Goal: Task Accomplishment & Management: Manage account settings

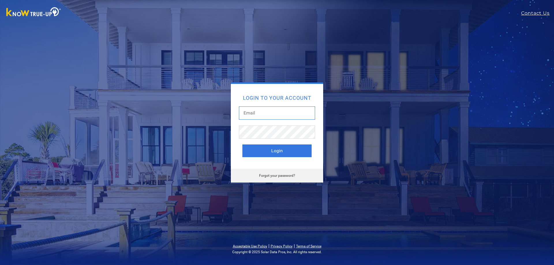
drag, startPoint x: 0, startPoint y: 0, endPoint x: 259, endPoint y: 110, distance: 281.1
click at [259, 110] on input "text" at bounding box center [277, 113] width 76 height 13
type input "[EMAIL_ADDRESS][DOMAIN_NAME]"
click at [243, 145] on button "Login" at bounding box center [277, 151] width 69 height 13
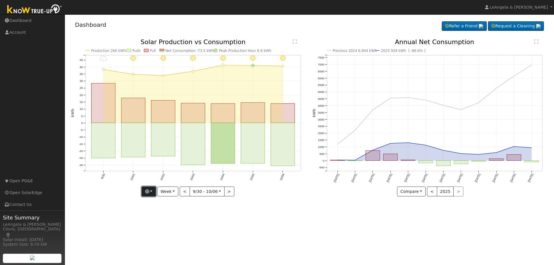
click at [154, 191] on button "button" at bounding box center [149, 192] width 14 height 10
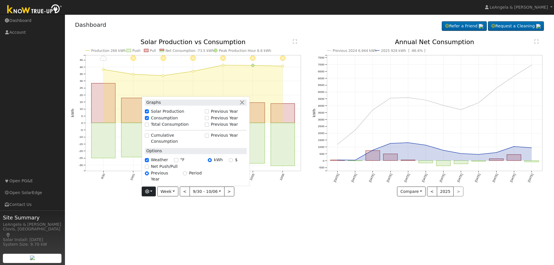
click at [171, 128] on label "Total Consumption" at bounding box center [170, 125] width 38 height 6
click at [149, 127] on input "Total Consumption" at bounding box center [147, 125] width 4 height 4
checkbox input "true"
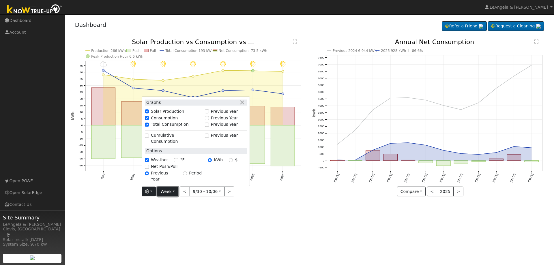
click at [172, 196] on button "Week" at bounding box center [167, 192] width 21 height 10
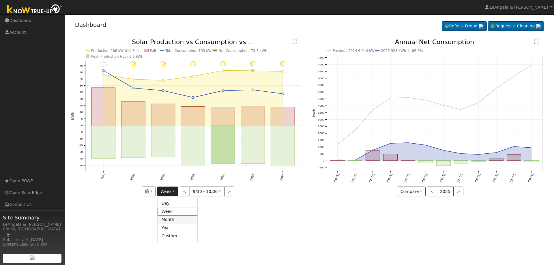
click at [173, 218] on link "Month" at bounding box center [178, 220] width 40 height 8
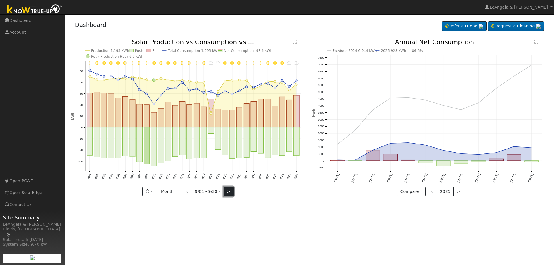
click at [228, 192] on button ">" at bounding box center [229, 192] width 10 height 10
type input "2025-10-01"
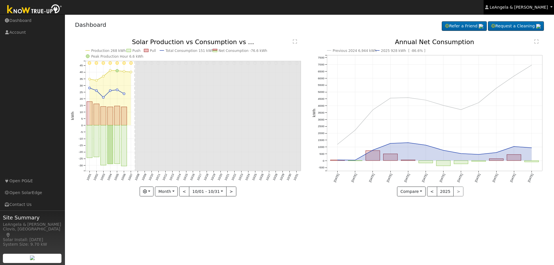
click at [522, 10] on span "LeAngela & Paul Miller-Hernandez" at bounding box center [519, 7] width 58 height 5
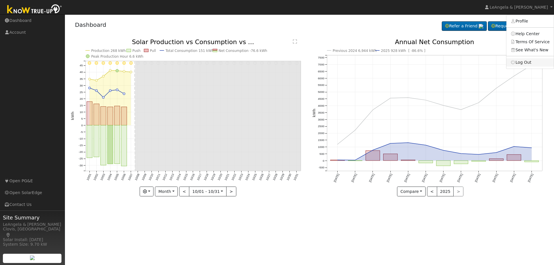
click at [532, 62] on link "Log Out" at bounding box center [530, 62] width 47 height 8
